Goal: Complete application form

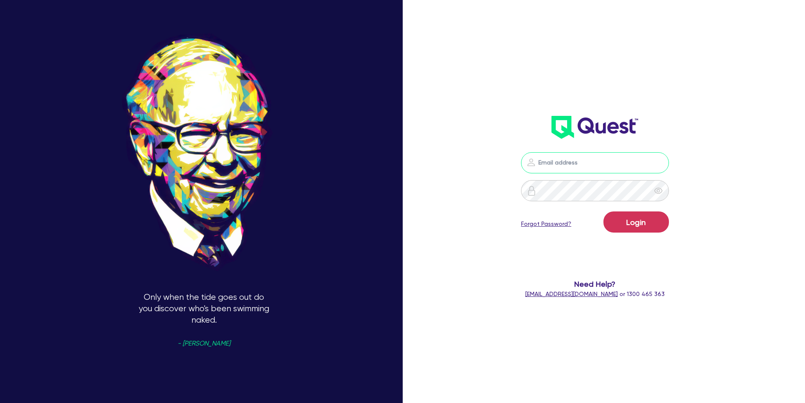
click at [567, 164] on input "email" at bounding box center [595, 162] width 148 height 21
click at [567, 165] on input "email" at bounding box center [595, 162] width 148 height 21
type input "ccapp"
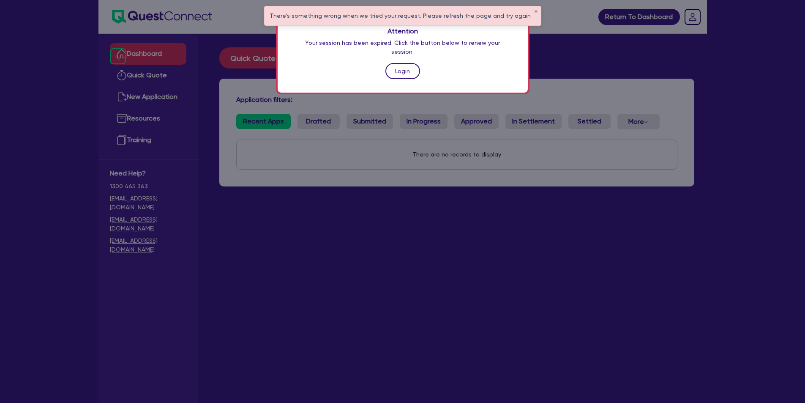
click at [405, 67] on link "Login" at bounding box center [402, 71] width 35 height 16
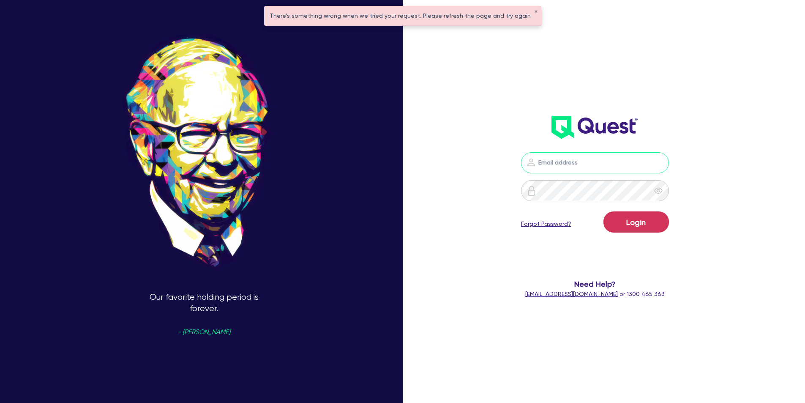
click at [563, 164] on input "email" at bounding box center [595, 162] width 148 height 21
type input "c"
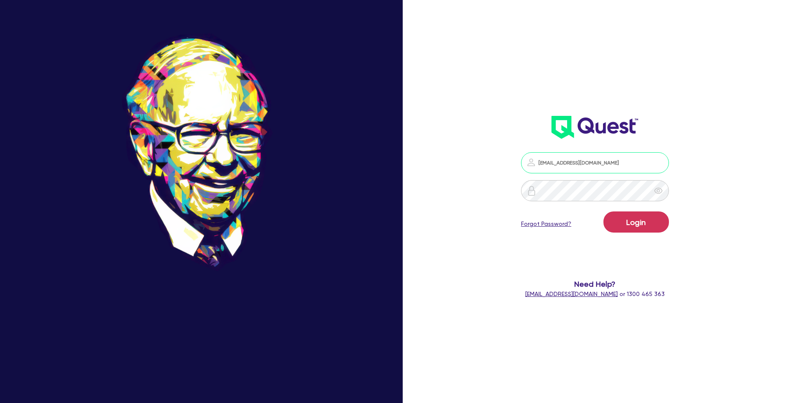
type input "ccappielli@bellpartners.com"
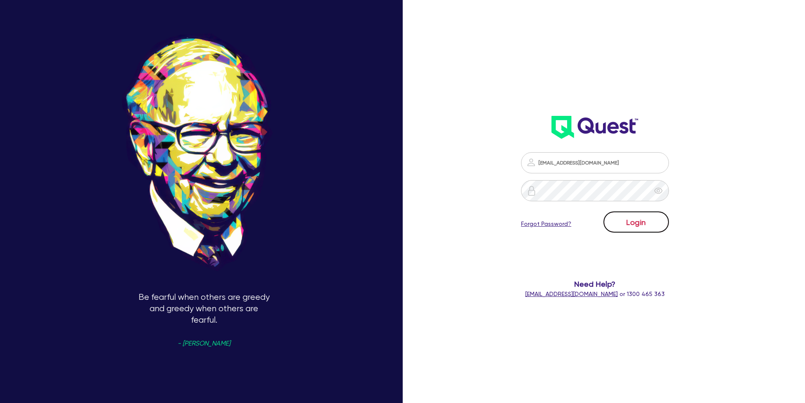
click at [628, 221] on button "Login" at bounding box center [637, 221] width 66 height 21
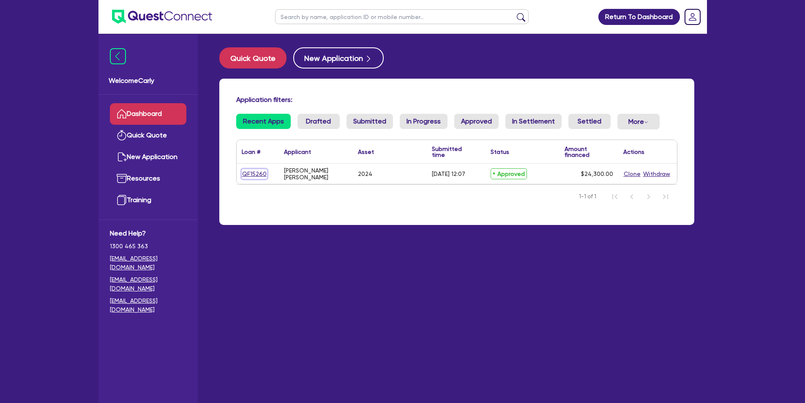
click at [258, 173] on link "QF15260" at bounding box center [254, 174] width 25 height 10
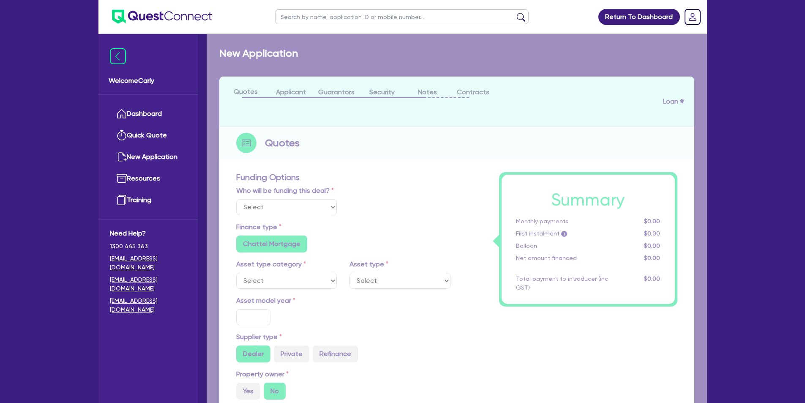
select select "Quest Finance - Own Book"
select select "CARS_AND_LIGHT_TRUCKS"
type input "2024"
type input "27,000"
type input "2,700"
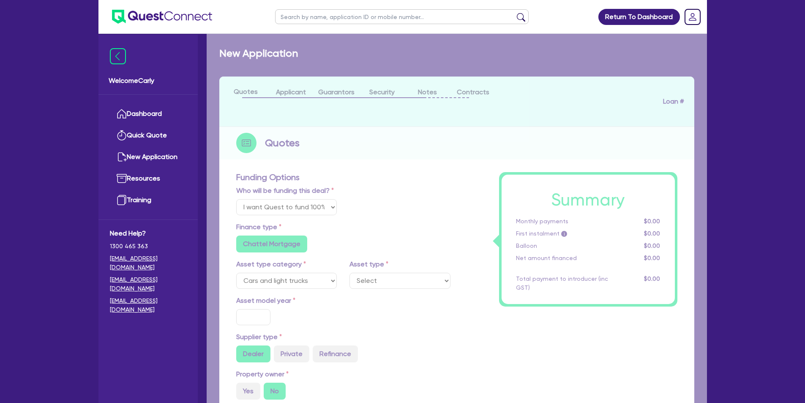
type input "35"
type input "9,450"
type input "10"
type input "2,430"
type input "17.95"
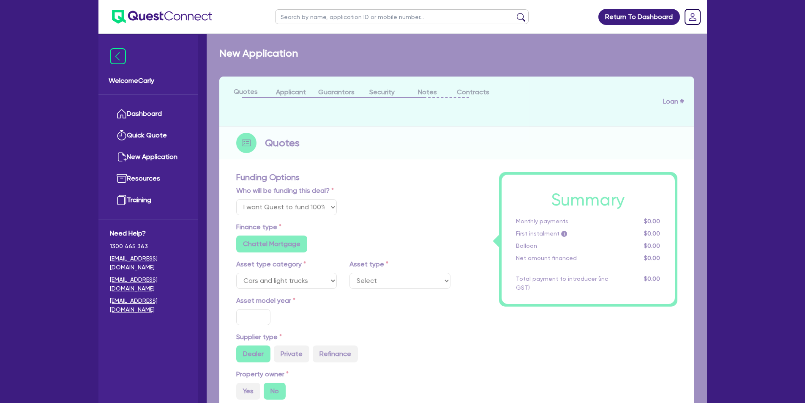
type input "900"
select select "PASSENGER_VEHICLES"
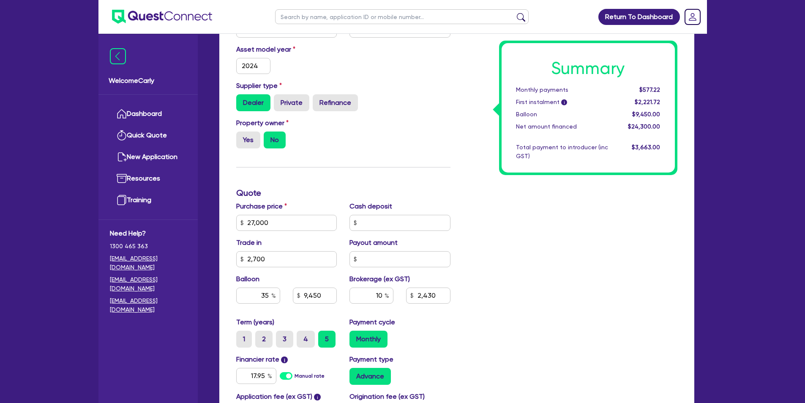
scroll to position [240, 0]
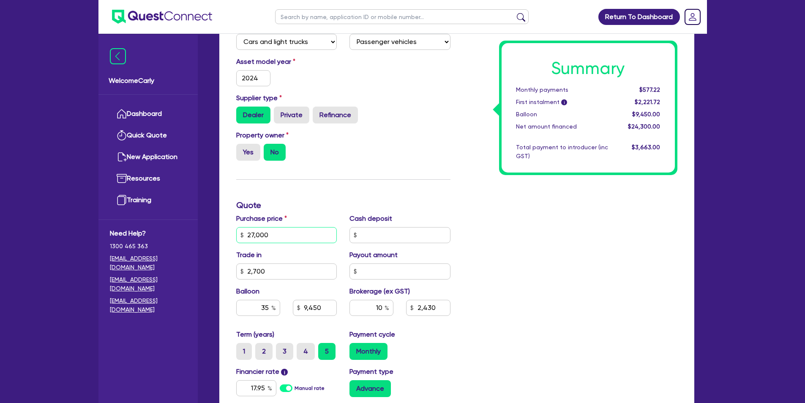
drag, startPoint x: 280, startPoint y: 236, endPoint x: 220, endPoint y: 227, distance: 61.2
click at [220, 227] on div "Funding Options Who will be funding this deal? Select I will fund 100% I will c…" at bounding box center [456, 224] width 475 height 591
type input "1"
type input "2,700"
type input "9,450"
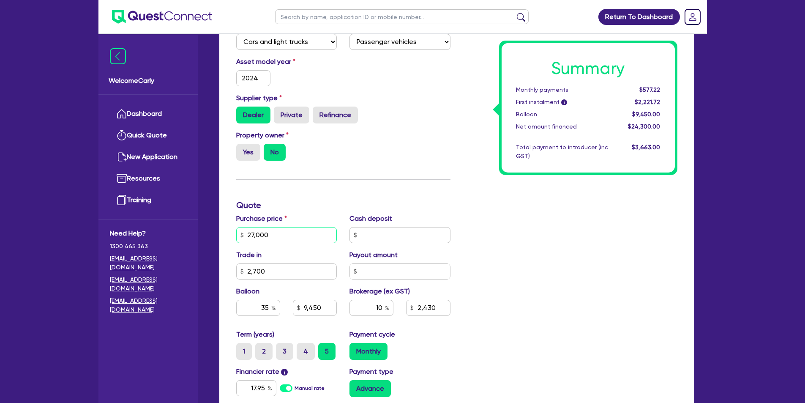
type input "2,430"
type input "14"
type input "2,700"
type input "9,450"
type input "2,430"
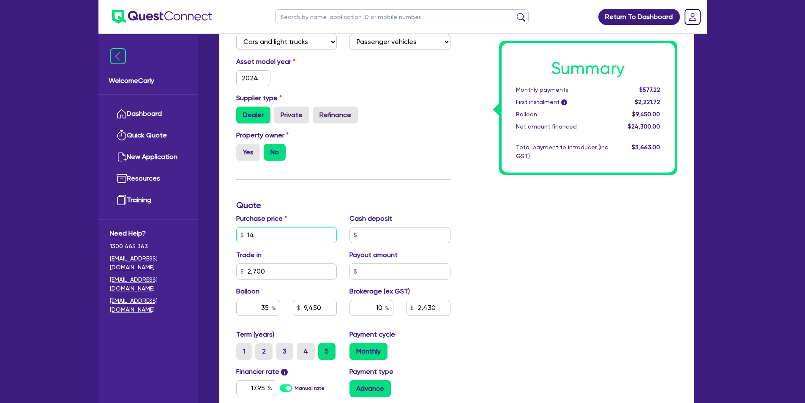
type input "149"
type input "2,700"
type input "9,450"
type input "2,430"
type input "1,496"
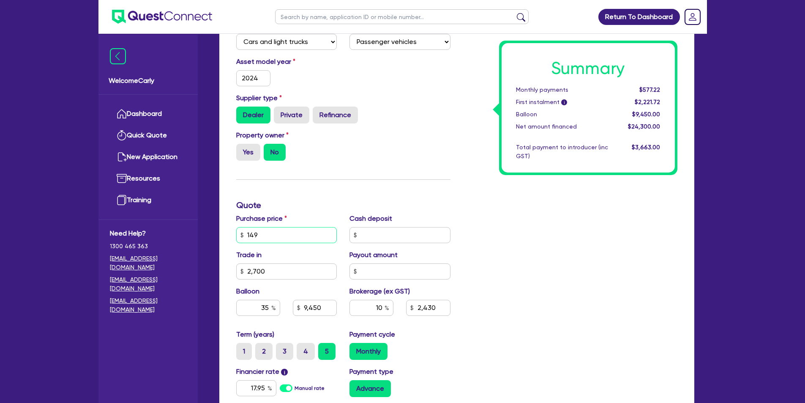
type input "2,700"
type input "9,450"
type input "2,430"
type input "14,965"
type input "2,700"
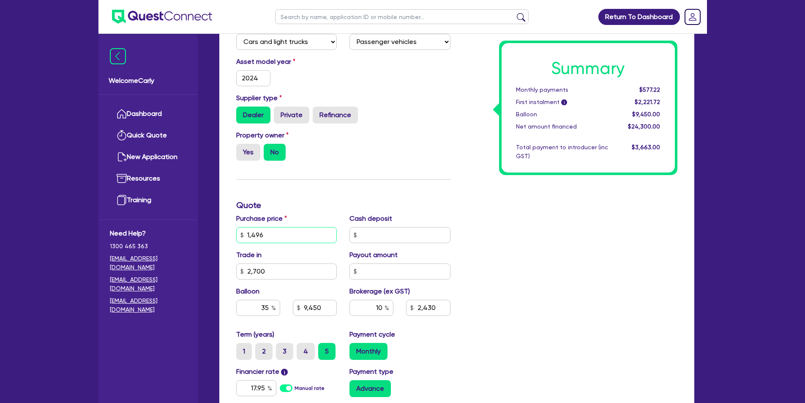
type input "9,450"
type input "2,430"
type input "14,965"
type input "2,700"
type input "9,450"
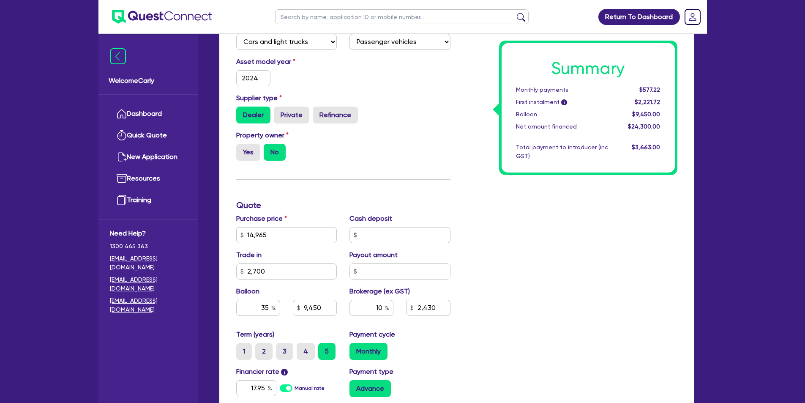
type input "2,430"
click at [292, 202] on h3 "Quote" at bounding box center [343, 205] width 214 height 10
type input "2,700"
type input "5,237.75"
type input "1,226.5"
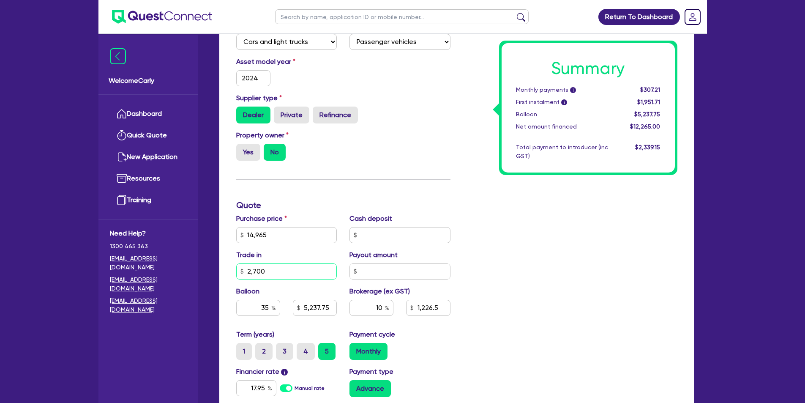
drag, startPoint x: 274, startPoint y: 270, endPoint x: 242, endPoint y: 268, distance: 32.6
click at [242, 268] on div "2,700" at bounding box center [286, 271] width 101 height 16
type input "4"
type input "5,237.75"
type input "1,226.5"
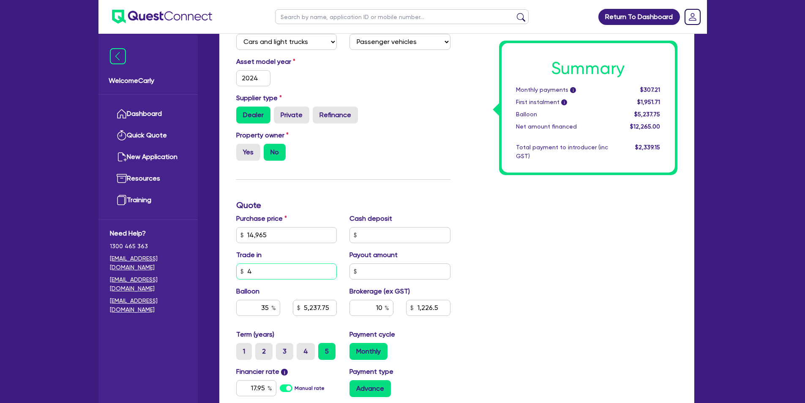
type input "49"
type input "5,237.75"
type input "1,226.5"
type input "496"
type input "5,237.75"
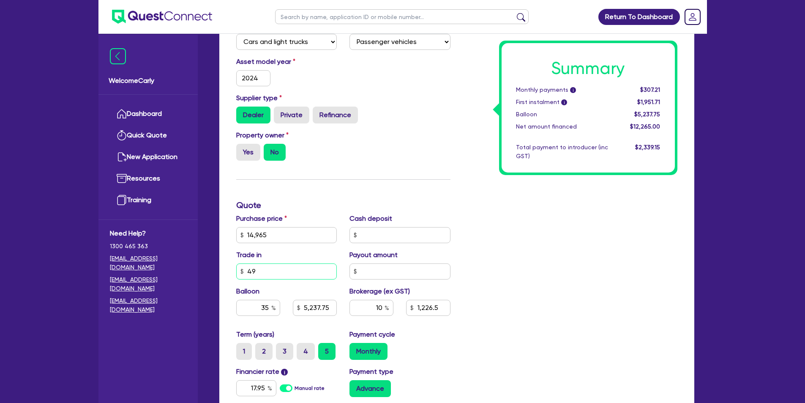
type input "1,226.5"
type input "4,965"
type input "5,237.75"
type input "1,226.5"
type input "4,965"
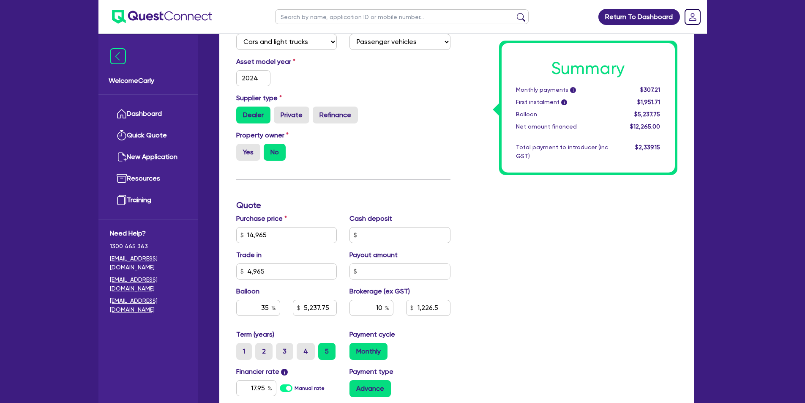
type input "5,237.75"
type input "1,226.5"
click at [310, 180] on div "Funding Options Who will be funding this deal? Select I will fund 100% I will c…" at bounding box center [343, 205] width 227 height 544
type input "5,237.75"
type input "1,000"
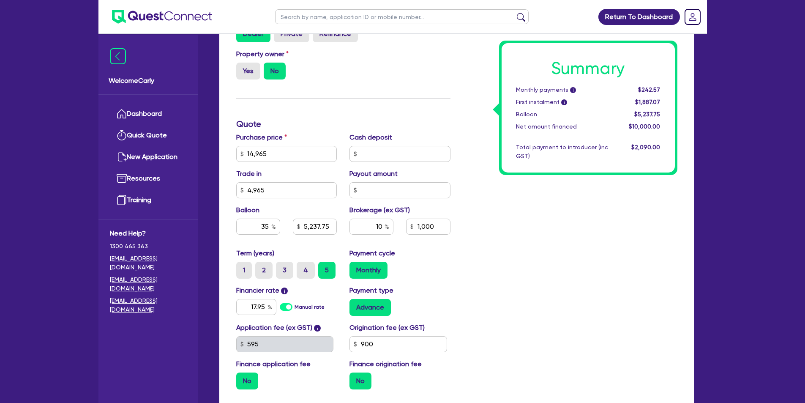
scroll to position [324, 0]
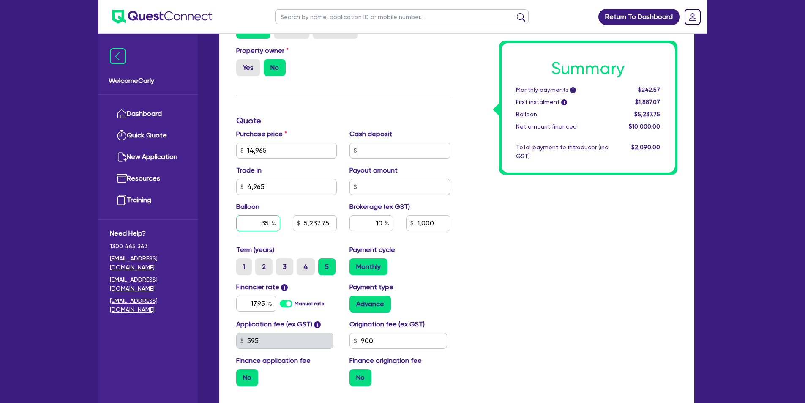
drag, startPoint x: 257, startPoint y: 224, endPoint x: 273, endPoint y: 226, distance: 15.4
click at [272, 225] on div "35" at bounding box center [258, 223] width 44 height 16
type input "0"
type input "5,237.75"
type input "1,000"
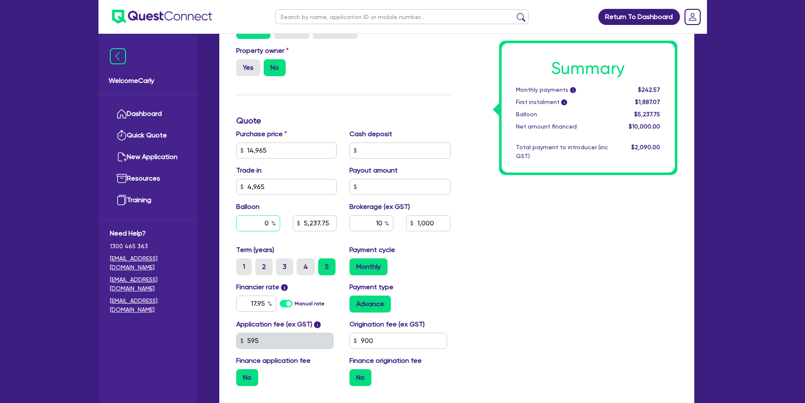
type input "0"
type input "5,237.75"
type input "1,000"
click at [307, 109] on div "Funding Options Who will be funding this deal? Select I will fund 100% I will c…" at bounding box center [343, 121] width 227 height 544
type input "1,000"
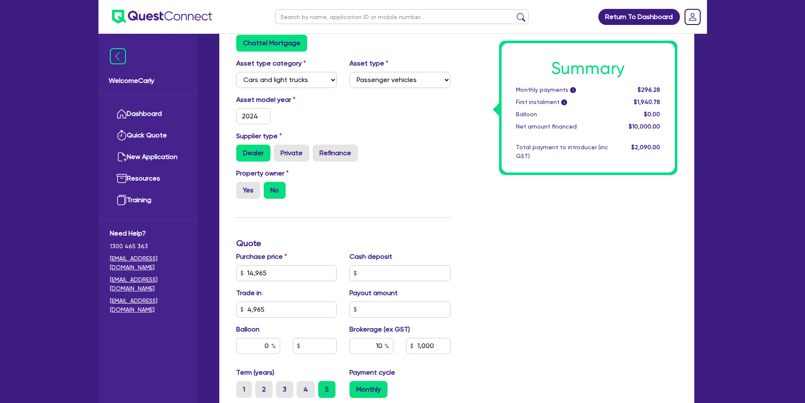
scroll to position [197, 0]
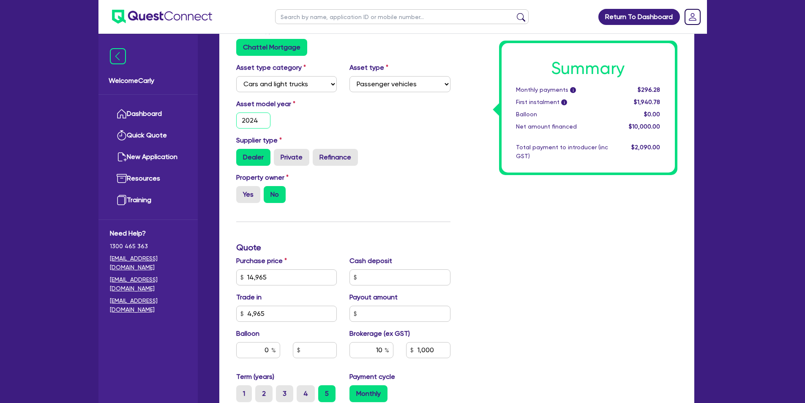
click at [259, 122] on input "2024" at bounding box center [253, 120] width 35 height 16
drag, startPoint x: 259, startPoint y: 121, endPoint x: 228, endPoint y: 117, distance: 31.2
click at [228, 117] on div "Funding Options Who will be funding this deal? Select I will fund 100% I will c…" at bounding box center [456, 266] width 475 height 591
type input "2"
type input "1,000"
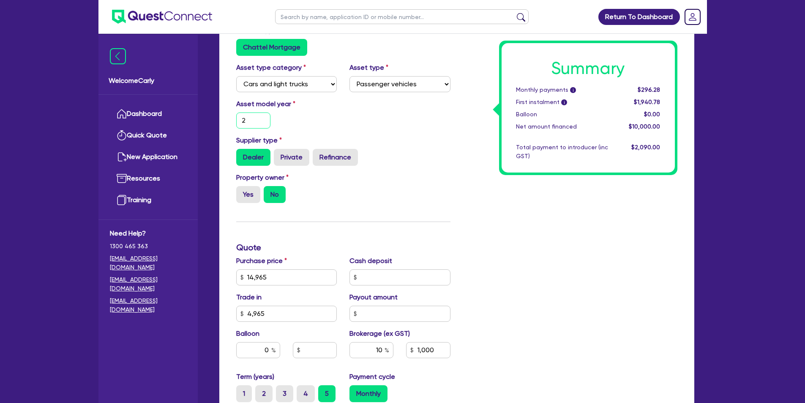
type input "20"
type input "1,000"
type input "201"
type input "1,000"
type input "2013"
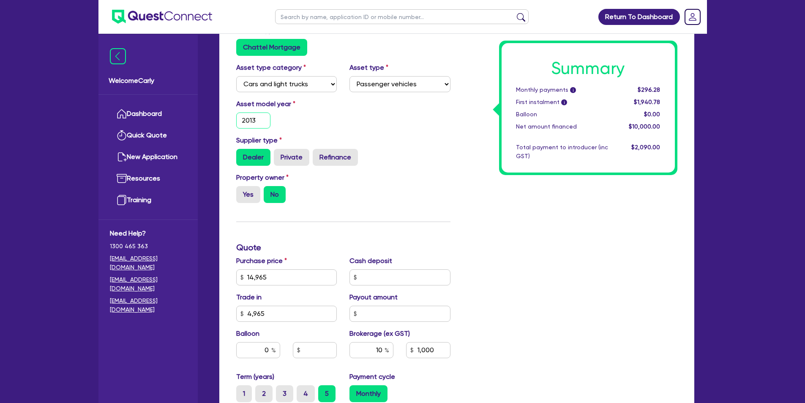
type input "1,000"
type input "2013"
click at [321, 128] on div "Asset model year 2013" at bounding box center [343, 117] width 227 height 36
type input "1,000"
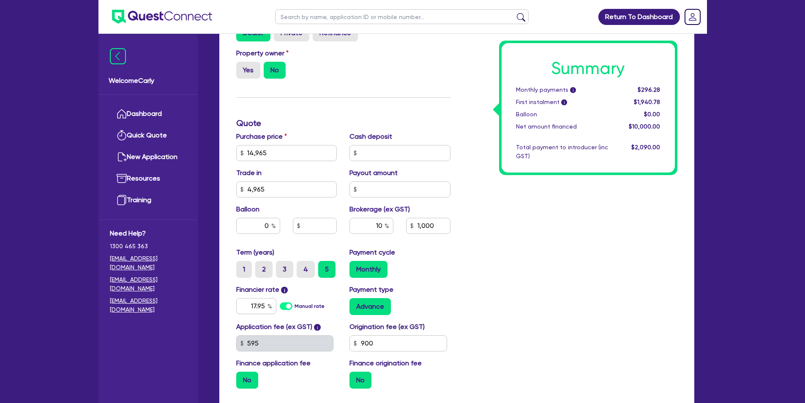
scroll to position [324, 0]
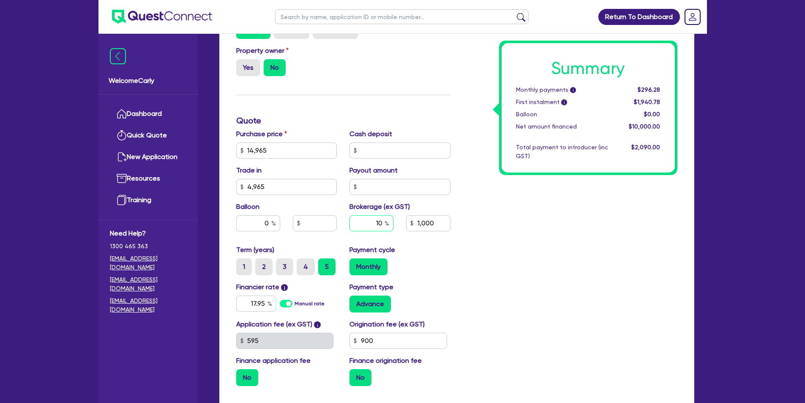
drag, startPoint x: 371, startPoint y: 222, endPoint x: 385, endPoint y: 224, distance: 15.0
click at [385, 224] on div "10" at bounding box center [372, 223] width 44 height 16
type input "0"
type input "1,000"
type input "0"
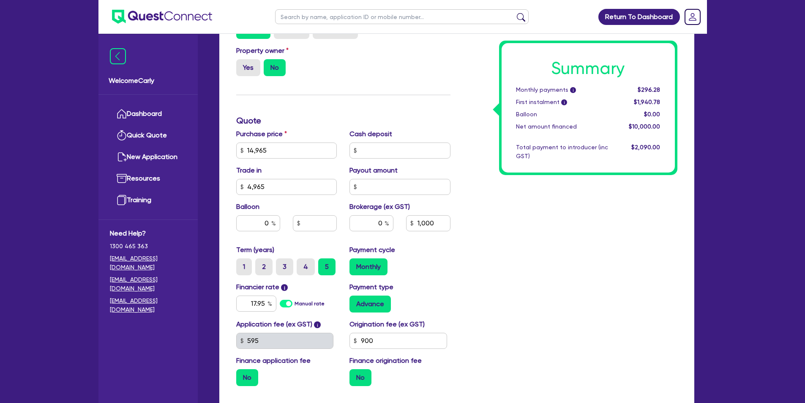
type input "1,000"
click at [487, 267] on div "Summary Monthly payments i $296.28 First instalment i $1,940.78 Balloon $0.00 N…" at bounding box center [570, 121] width 227 height 544
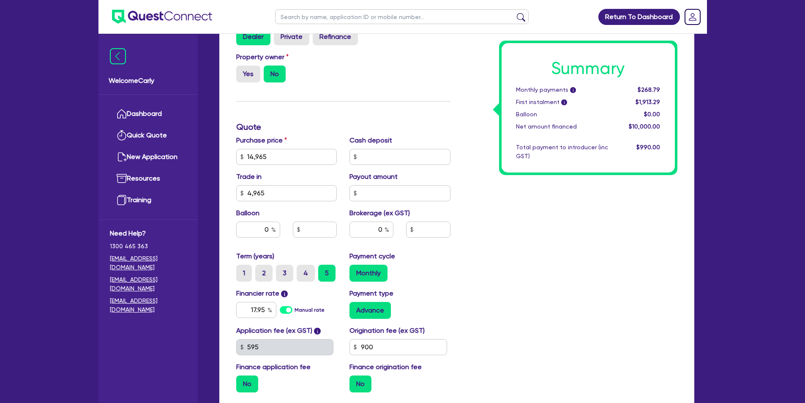
scroll to position [366, 0]
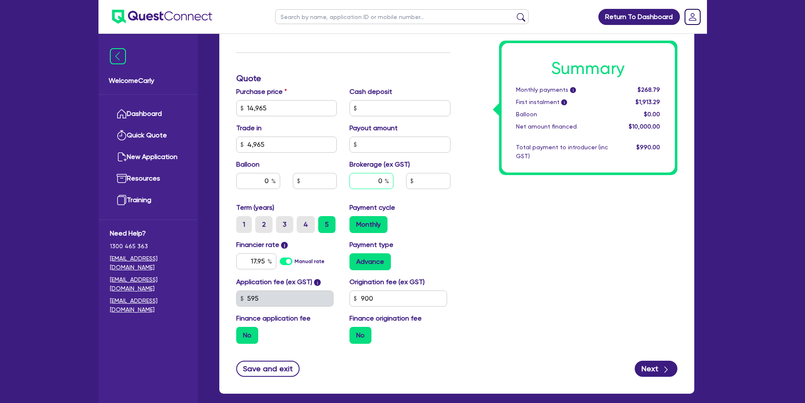
drag, startPoint x: 374, startPoint y: 179, endPoint x: 386, endPoint y: 181, distance: 12.4
click at [386, 181] on div "0" at bounding box center [372, 181] width 44 height 16
type input "3"
click at [459, 201] on div "Summary Monthly payments i $268.79 First instalment i $1,913.29 Balloon $0.00 N…" at bounding box center [570, 78] width 227 height 544
type input "300"
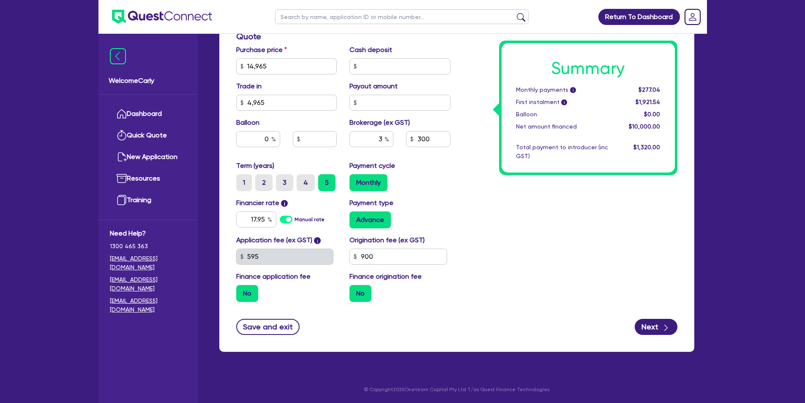
scroll to position [409, 0]
click at [454, 169] on div "Payment cycle Monthly" at bounding box center [400, 175] width 114 height 30
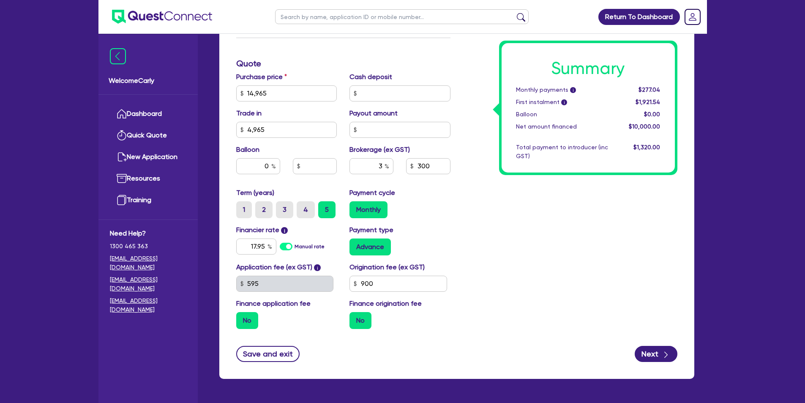
scroll to position [366, 0]
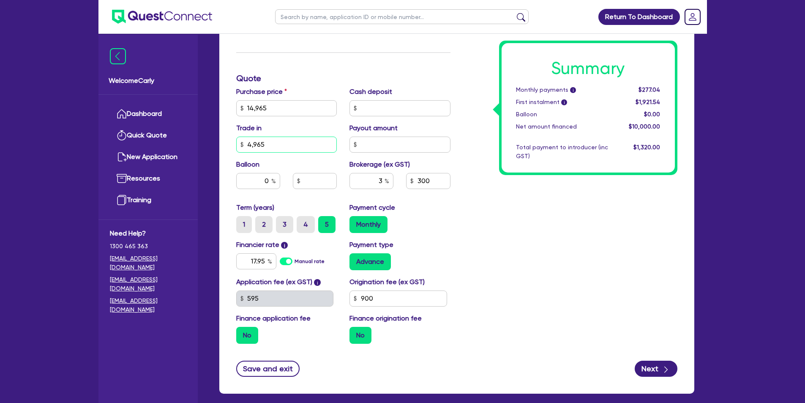
drag, startPoint x: 279, startPoint y: 149, endPoint x: 245, endPoint y: 142, distance: 34.2
click at [245, 142] on input "4,965" at bounding box center [286, 145] width 101 height 16
type input "1,496.50"
drag, startPoint x: 280, startPoint y: 147, endPoint x: 232, endPoint y: 141, distance: 48.5
click at [232, 141] on div "Trade in 1,496.50" at bounding box center [287, 138] width 114 height 30
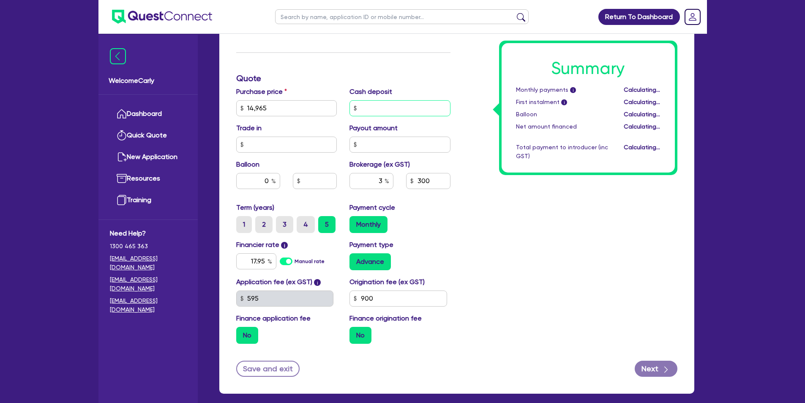
click at [363, 109] on input "text" at bounding box center [400, 108] width 101 height 16
type input "448.95"
type input "1,495.50"
click at [415, 86] on div "Funding Options Who will be funding this deal? Select I will fund 100% I will c…" at bounding box center [343, 78] width 227 height 544
type input "404.09"
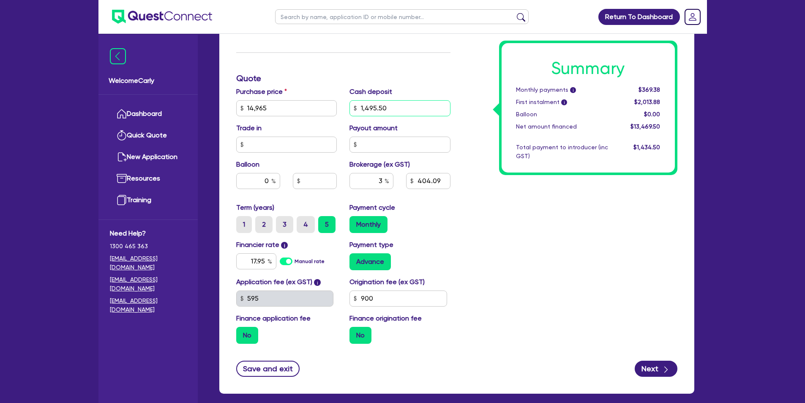
click at [375, 109] on input "1,495.50" at bounding box center [400, 108] width 101 height 16
type input "1,496.50"
type input "404.06"
click at [417, 87] on div "Cash deposit 1,496.50" at bounding box center [400, 102] width 114 height 30
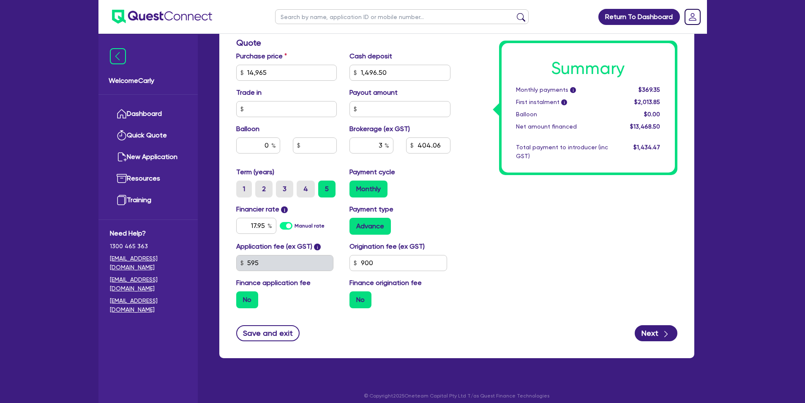
scroll to position [409, 0]
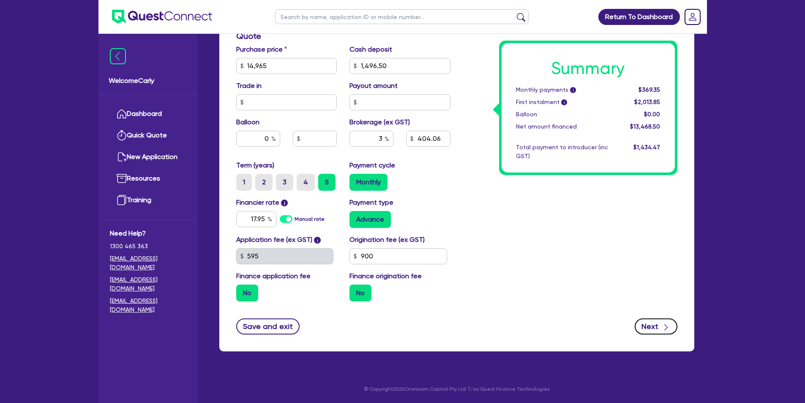
click at [654, 326] on button "Next" at bounding box center [656, 326] width 43 height 16
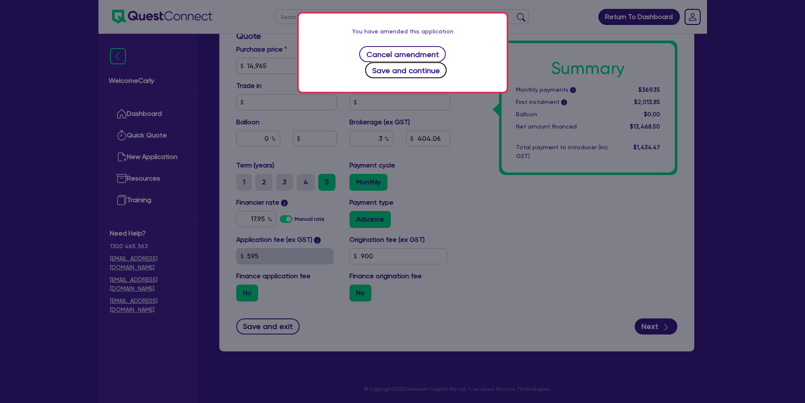
click at [441, 62] on button "Save and continue" at bounding box center [406, 70] width 82 height 16
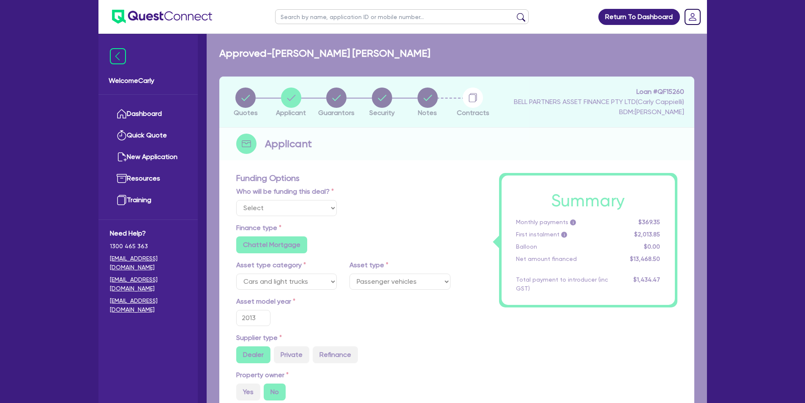
select select "SOLE_TRADER"
select select "RETAIL_WHOLESALE_TRADE"
select select "PERSONAL_ACCESSORIES"
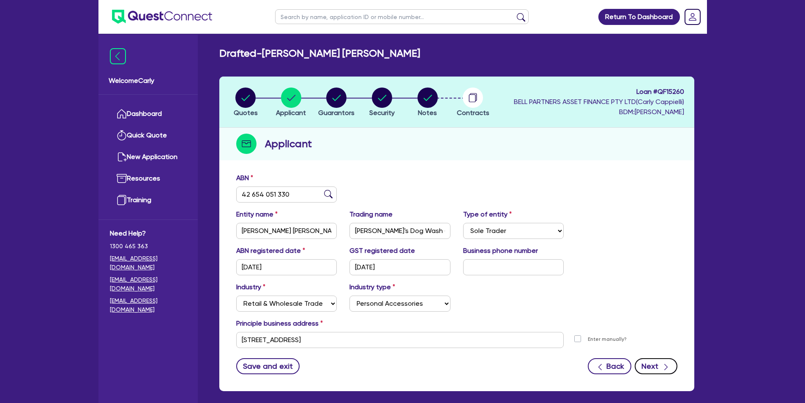
click at [649, 367] on button "Next" at bounding box center [656, 366] width 43 height 16
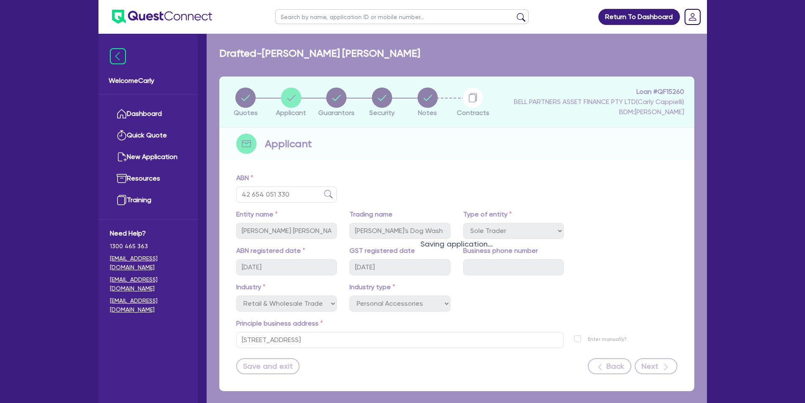
select select "MS"
select select "QLD"
select select "SINGLE"
select select "CASH"
select select "VEHICLE"
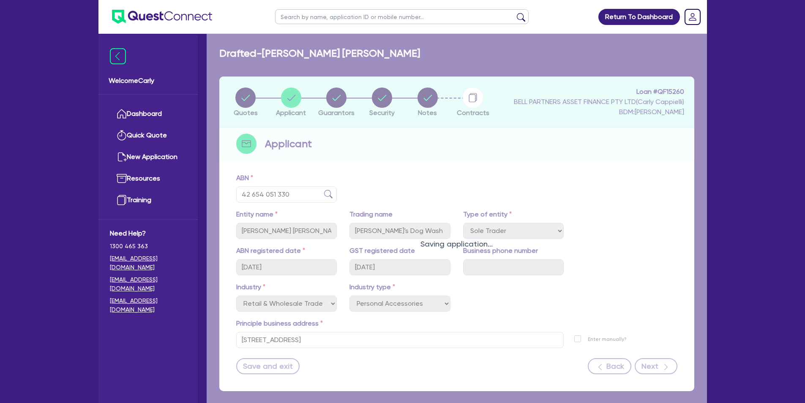
select select "TRAILER"
select select "HOUSEHOLD_PERSONAL"
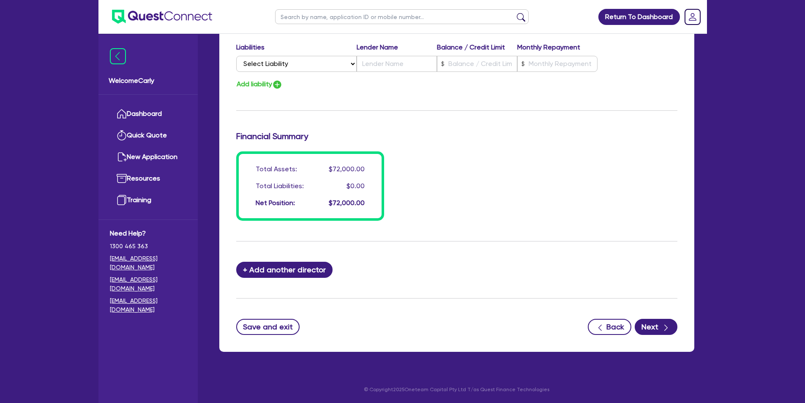
scroll to position [636, 0]
click at [651, 324] on button "Next" at bounding box center [656, 326] width 43 height 16
select select "CARS_AND_LIGHT_TRUCKS"
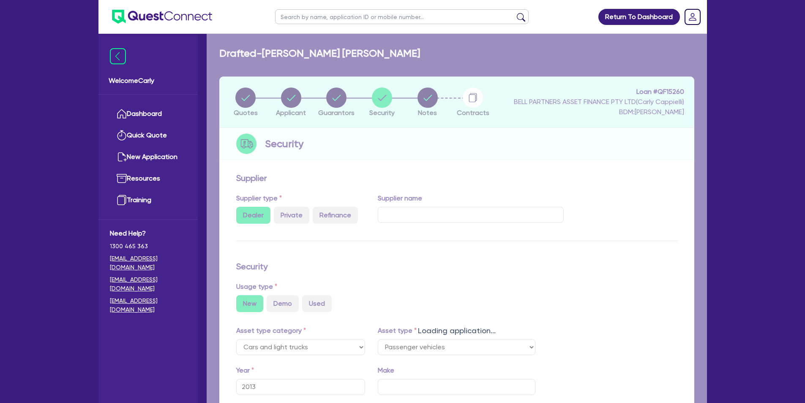
select select "PASSENGER_VEHICLES"
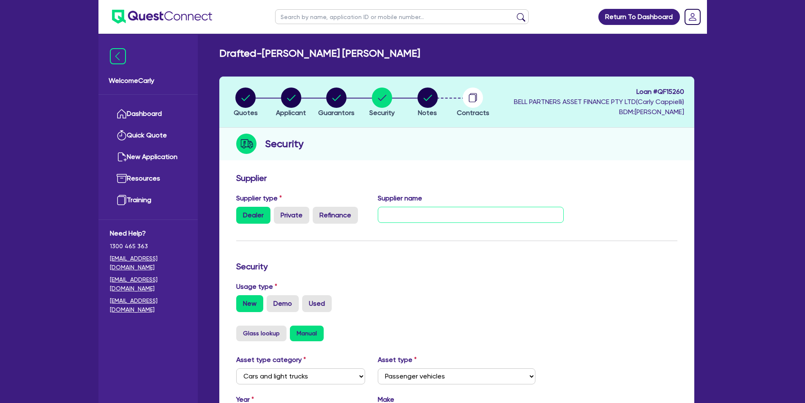
click at [434, 217] on input "text" at bounding box center [471, 215] width 186 height 16
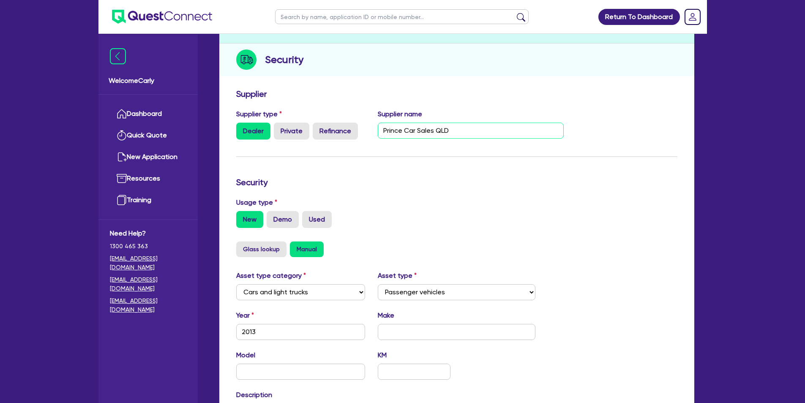
scroll to position [85, 0]
type input "Prince Car Sales QLD"
click at [319, 218] on label "Used" at bounding box center [317, 218] width 30 height 17
click at [308, 216] on input "Used" at bounding box center [304, 212] width 5 height 5
radio input "true"
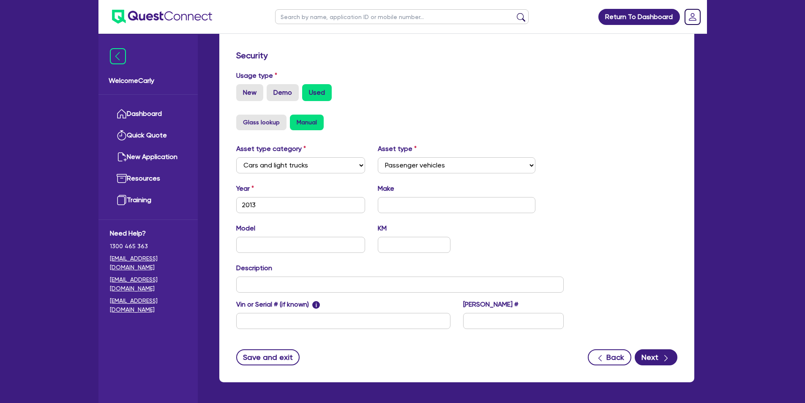
scroll to position [211, 0]
click at [388, 204] on input "text" at bounding box center [457, 205] width 158 height 16
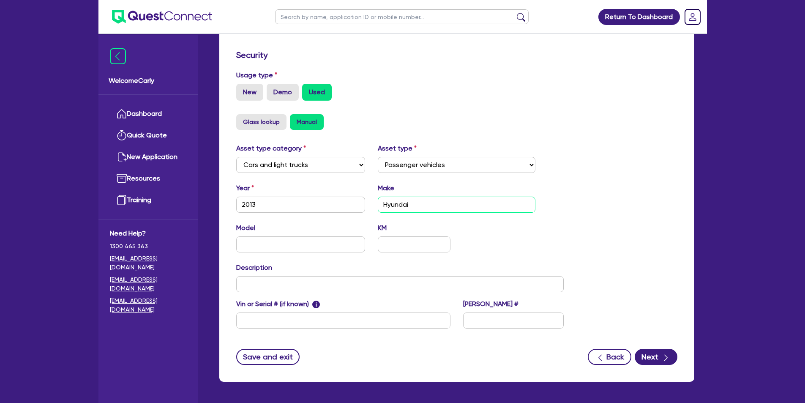
type input "Hyundai"
click at [297, 244] on input "text" at bounding box center [300, 244] width 129 height 16
type input "s"
type input "Santa Fe Elite"
click at [291, 285] on input "text" at bounding box center [400, 284] width 328 height 16
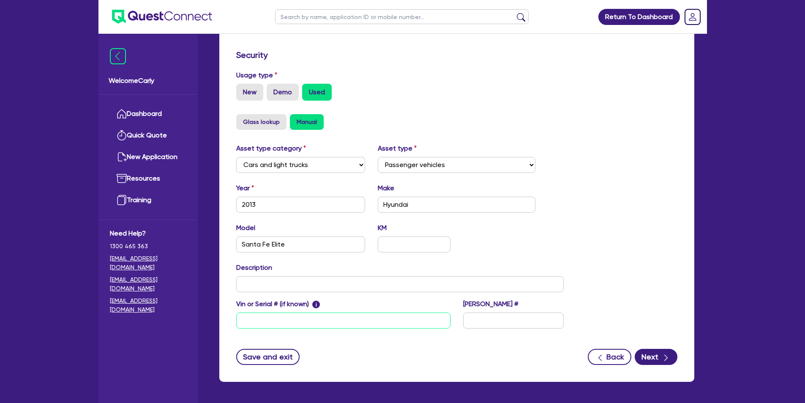
click at [284, 317] on input "text" at bounding box center [343, 320] width 214 height 16
drag, startPoint x: 319, startPoint y: 322, endPoint x: 232, endPoint y: 312, distance: 87.3
click at [232, 312] on div "Vin or Serial # (if known) i KMHSU81XSEU210271" at bounding box center [343, 314] width 227 height 30
type input "KMHSU81XSEU210271"
click at [485, 320] on input "text" at bounding box center [513, 320] width 101 height 16
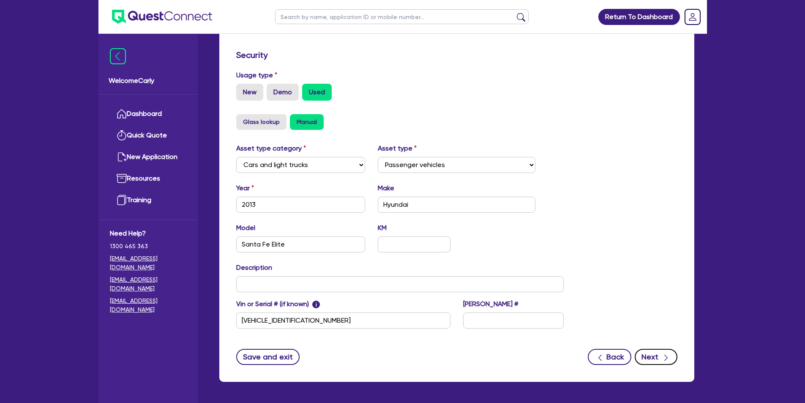
click at [654, 358] on button "Next" at bounding box center [656, 357] width 43 height 16
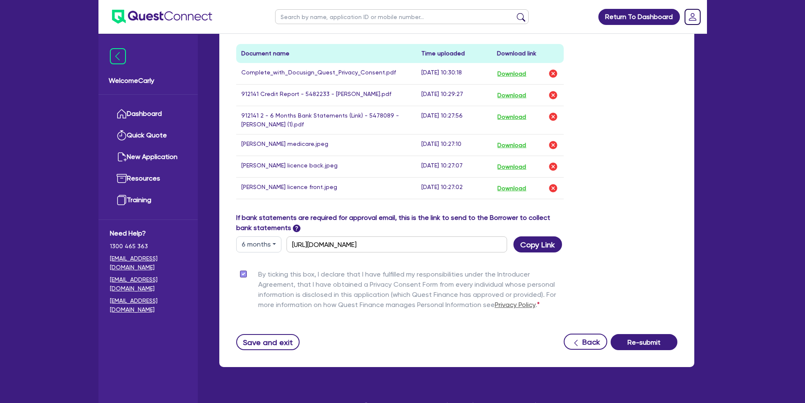
scroll to position [405, 0]
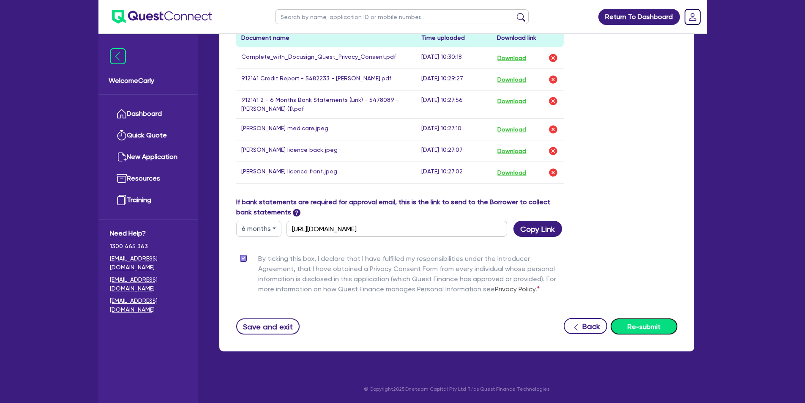
click at [654, 322] on button "Re-submit" at bounding box center [644, 326] width 67 height 16
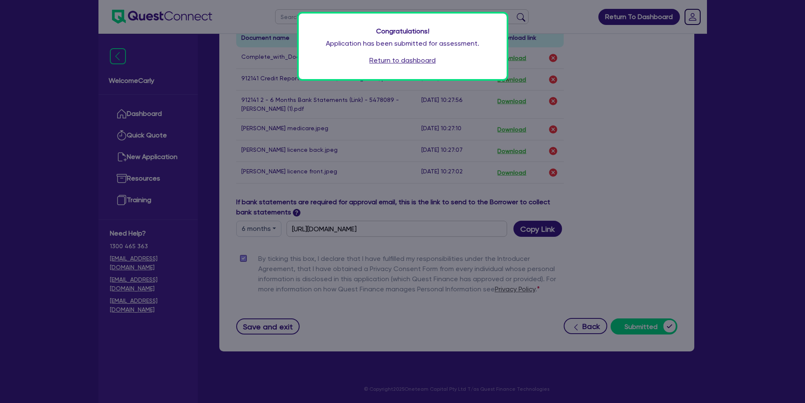
click at [422, 60] on link "Return to dashboard" at bounding box center [402, 60] width 66 height 10
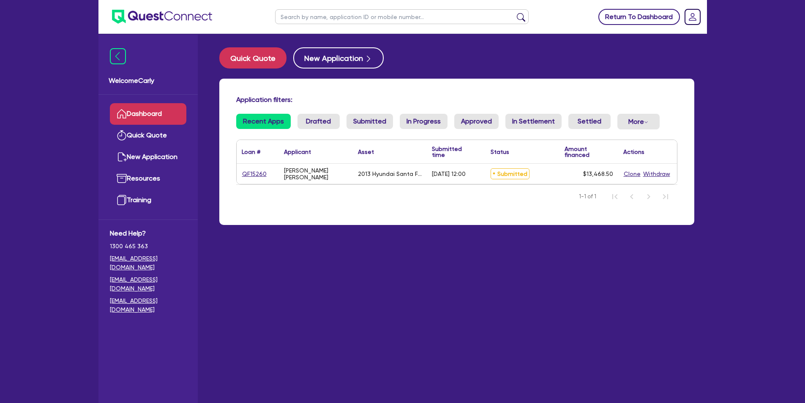
click at [617, 13] on link "Return To Dashboard" at bounding box center [639, 17] width 82 height 16
